Goal: Task Accomplishment & Management: Complete application form

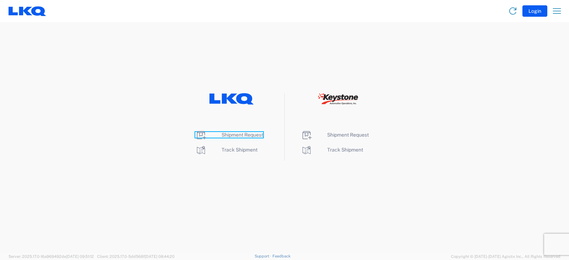
click at [237, 136] on span "Shipment Request" at bounding box center [243, 135] width 42 height 6
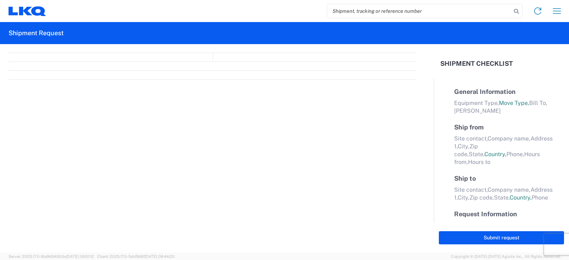
select select "FULL"
select select "LBS"
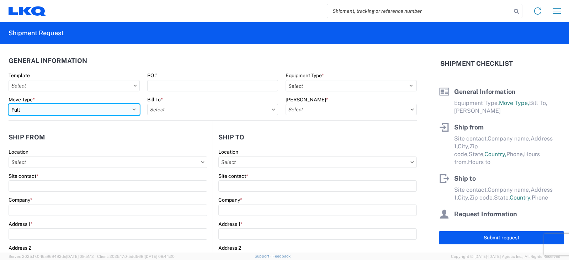
click at [32, 110] on select "Select Full Partial TL" at bounding box center [74, 109] width 131 height 11
select select "PARTIAL_TL"
click at [9, 104] on select "Select Full Partial TL" at bounding box center [74, 109] width 131 height 11
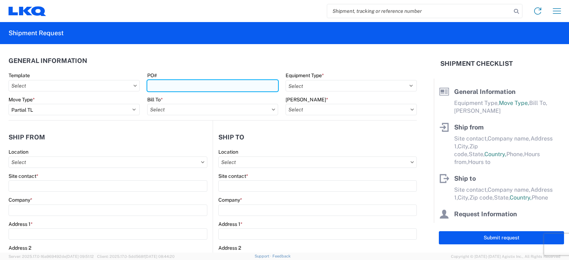
click at [153, 87] on input "PO#" at bounding box center [212, 85] width 131 height 11
type input "t"
type input "TRN# TH731204"
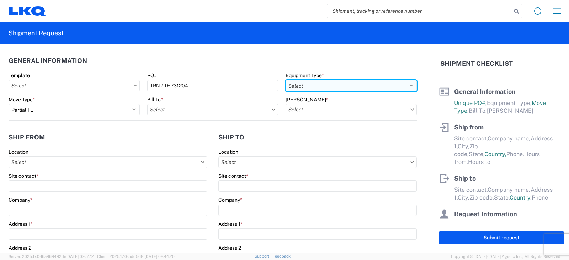
click at [302, 85] on select "Select 53’ Dry Van Flatbed Dropdeck (van) Lowboy (flatbed) Rail" at bounding box center [351, 85] width 131 height 11
select select "STDV"
click at [286, 80] on select "Select 53’ Dry Van Flatbed Dropdeck (van) Lowboy (flatbed) Rail" at bounding box center [351, 85] width 131 height 11
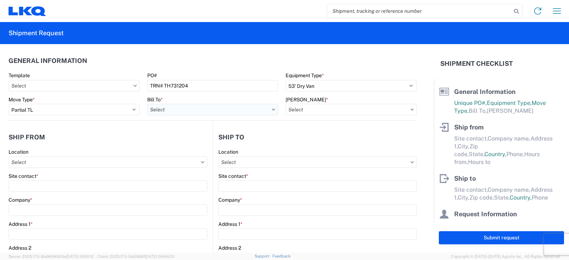
click at [161, 110] on input "Bill To *" at bounding box center [212, 109] width 131 height 11
type input "3081"
click at [180, 142] on div "3081 - [GEOGRAPHIC_DATA] (081)" at bounding box center [209, 141] width 125 height 11
type input "3081 - [GEOGRAPHIC_DATA] (081)"
click at [302, 110] on input "[PERSON_NAME] *" at bounding box center [351, 109] width 131 height 11
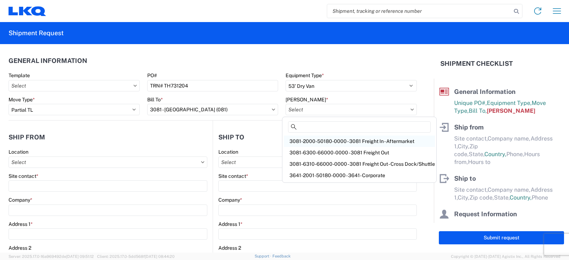
click at [313, 140] on div "3081-2000-50180-0000 - 3081 Freight In - Aftermarket" at bounding box center [359, 141] width 151 height 11
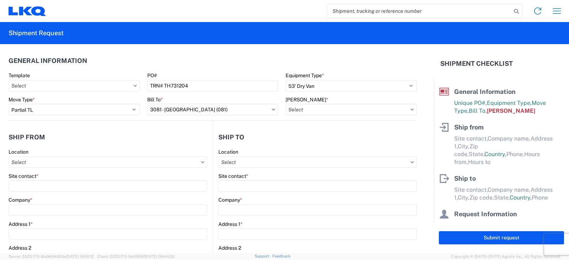
type input "3081-2000-50180-0000 - 3081 Freight In - Aftermarket"
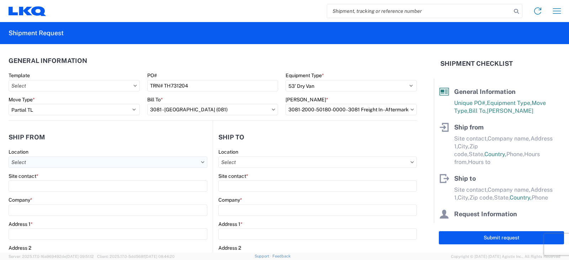
click at [15, 162] on input "Location" at bounding box center [108, 162] width 199 height 11
type input "3238"
click at [30, 193] on div "3238 - Huntington IDC" at bounding box center [72, 193] width 125 height 11
type input "3238 - Huntington IDC"
type input "LKQ Corporation"
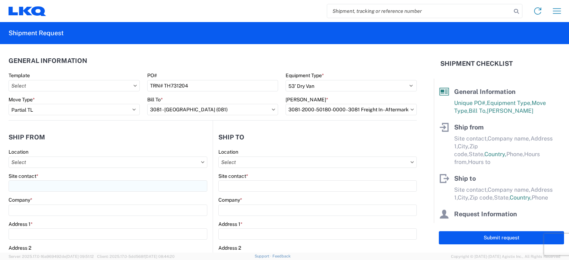
type input "[STREET_ADDRESS]"
type input "Huntington"
type input "46750"
select select "IN"
select select "US"
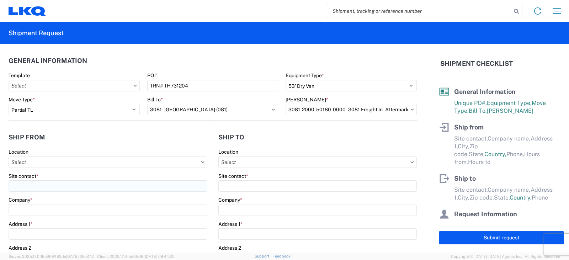
type input "07:00"
type input "17:00"
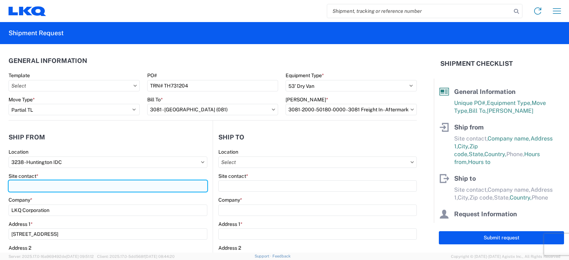
click at [20, 184] on input "Site contact *" at bounding box center [108, 185] width 199 height 11
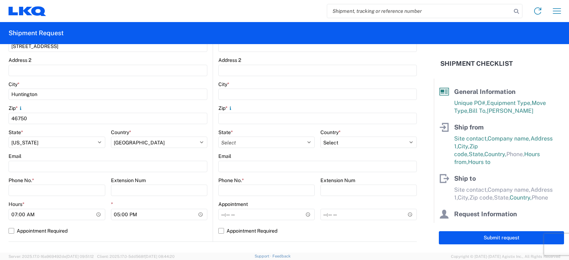
scroll to position [249, 0]
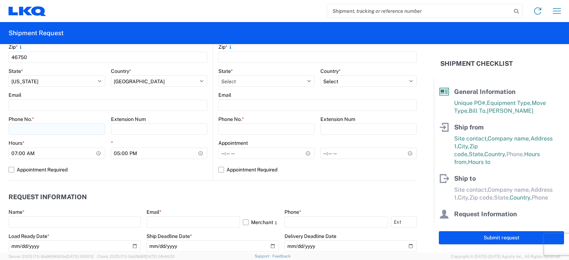
type input "[PERSON_NAME]"
drag, startPoint x: 24, startPoint y: 126, endPoint x: 60, endPoint y: 260, distance: 138.9
click at [24, 126] on input "Phone No. *" at bounding box center [57, 128] width 97 height 11
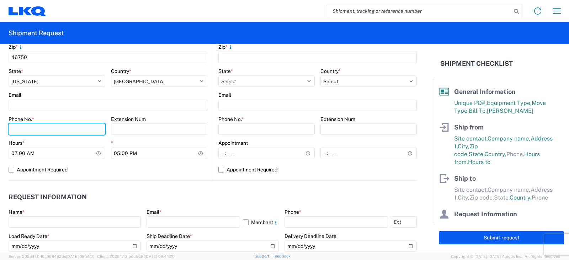
type input "[PHONE_NUMBER]"
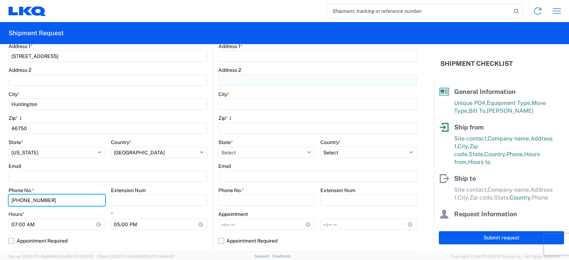
scroll to position [0, 0]
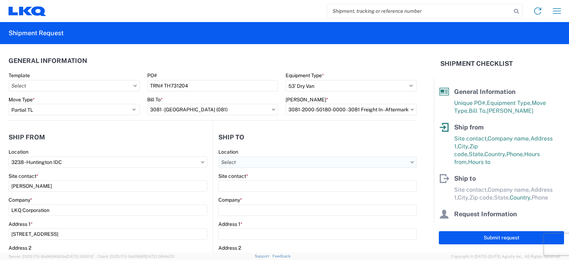
click at [227, 161] on input "Location" at bounding box center [317, 162] width 199 height 11
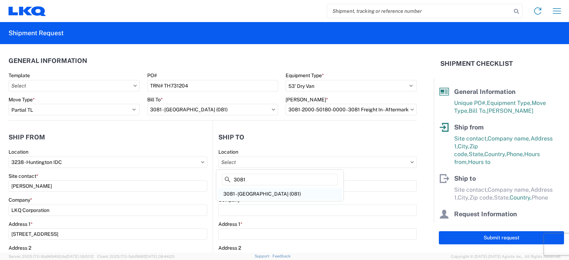
type input "3081"
click at [248, 193] on div "3081 - [GEOGRAPHIC_DATA] (081)" at bounding box center [280, 193] width 125 height 11
type input "3081 - [GEOGRAPHIC_DATA] (081)"
type input "LKQ Corporation"
type input "[STREET_ADDRESS]"
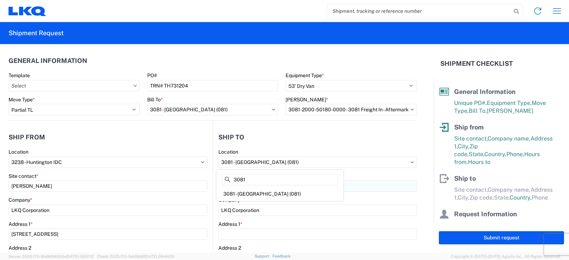
type input "Medley"
type input "33178"
select select "US"
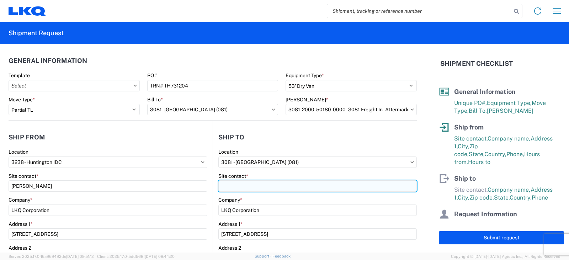
click at [225, 188] on input "Site contact *" at bounding box center [317, 185] width 199 height 11
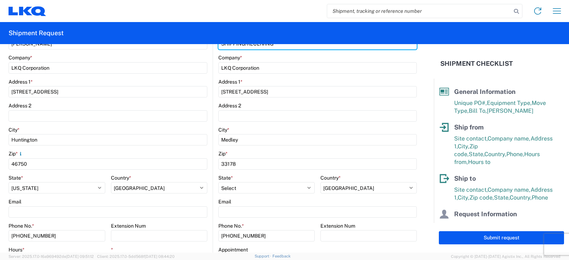
scroll to position [214, 0]
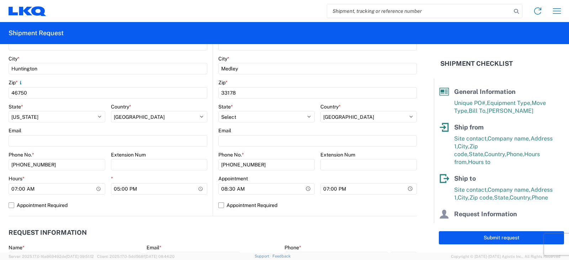
type input "SHIPPING/RECEIVING"
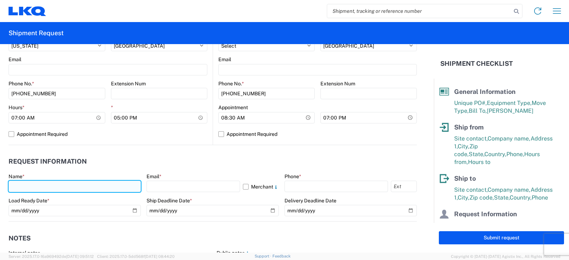
click at [23, 183] on input "text" at bounding box center [75, 186] width 132 height 11
type input "d"
type input "[PERSON_NAME]"
